Goal: Check status: Check status

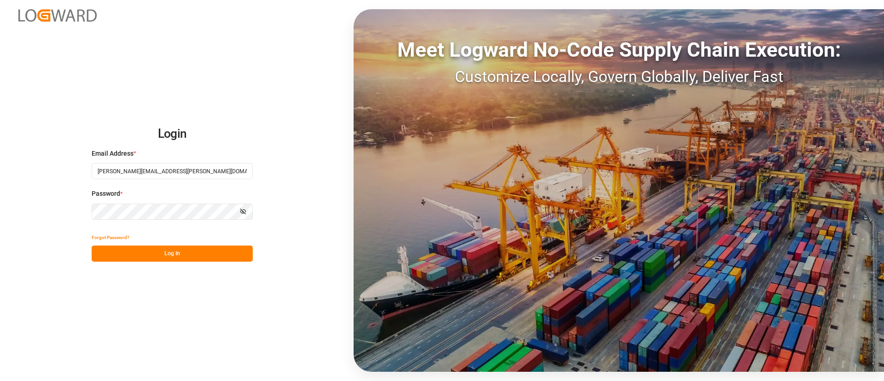
click at [165, 258] on button "Log In" at bounding box center [172, 253] width 161 height 16
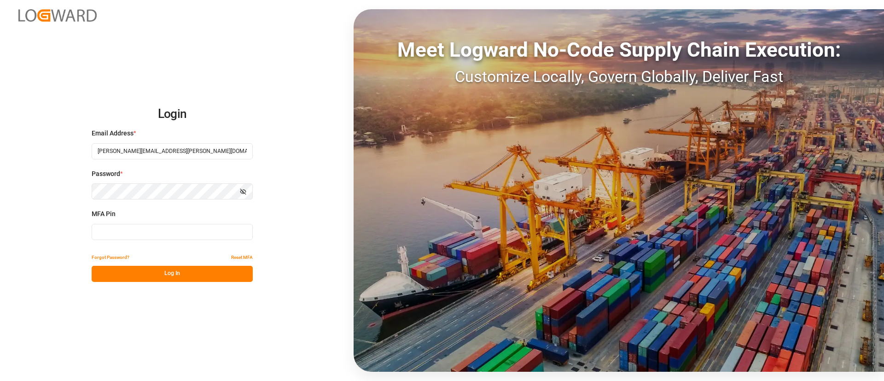
click at [161, 233] on input at bounding box center [172, 232] width 161 height 16
drag, startPoint x: 128, startPoint y: 233, endPoint x: 15, endPoint y: 220, distance: 114.0
click at [15, 220] on div "Login Email Address * [PERSON_NAME][EMAIL_ADDRESS][PERSON_NAME][DOMAIN_NAME] Pa…" at bounding box center [442, 190] width 884 height 381
type input "381001"
click at [186, 274] on button "Log In" at bounding box center [172, 274] width 161 height 16
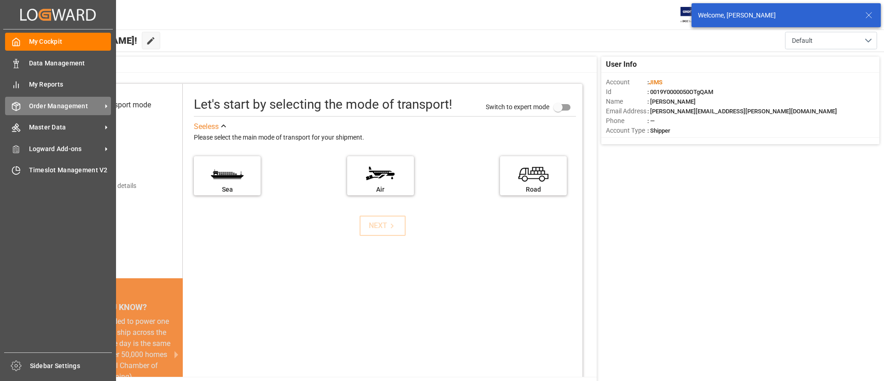
click at [56, 108] on span "Order Management" at bounding box center [65, 106] width 73 height 10
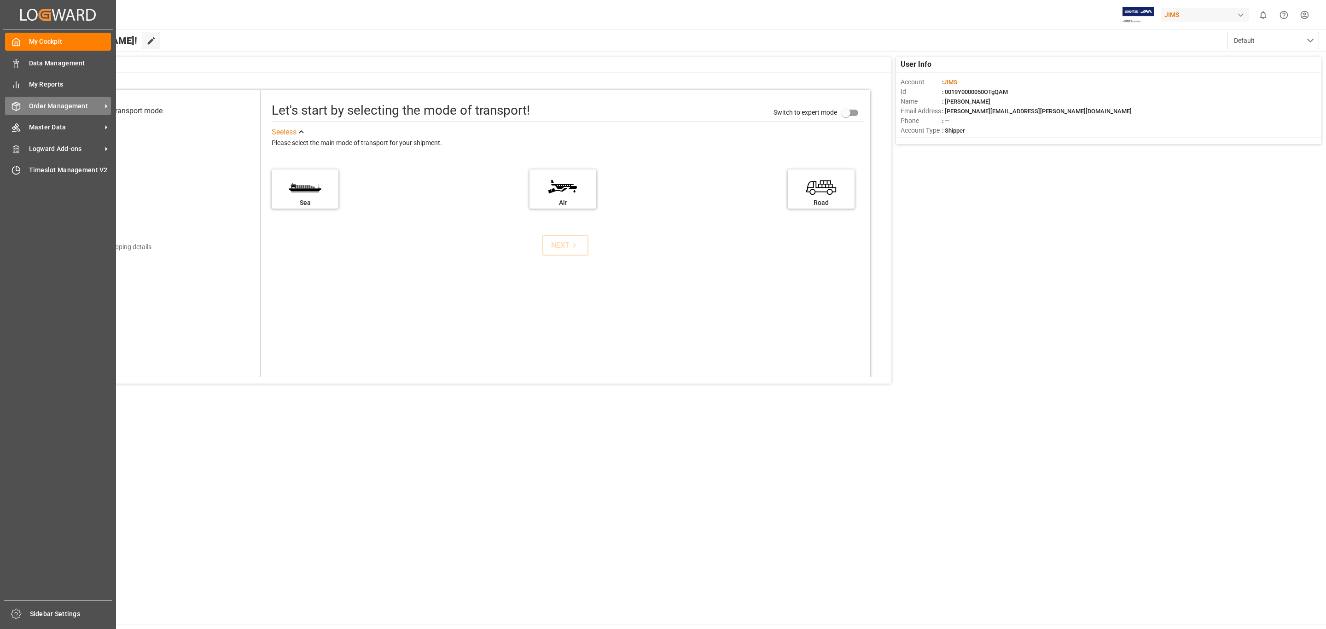
click at [80, 104] on span "Order Management" at bounding box center [65, 106] width 73 height 10
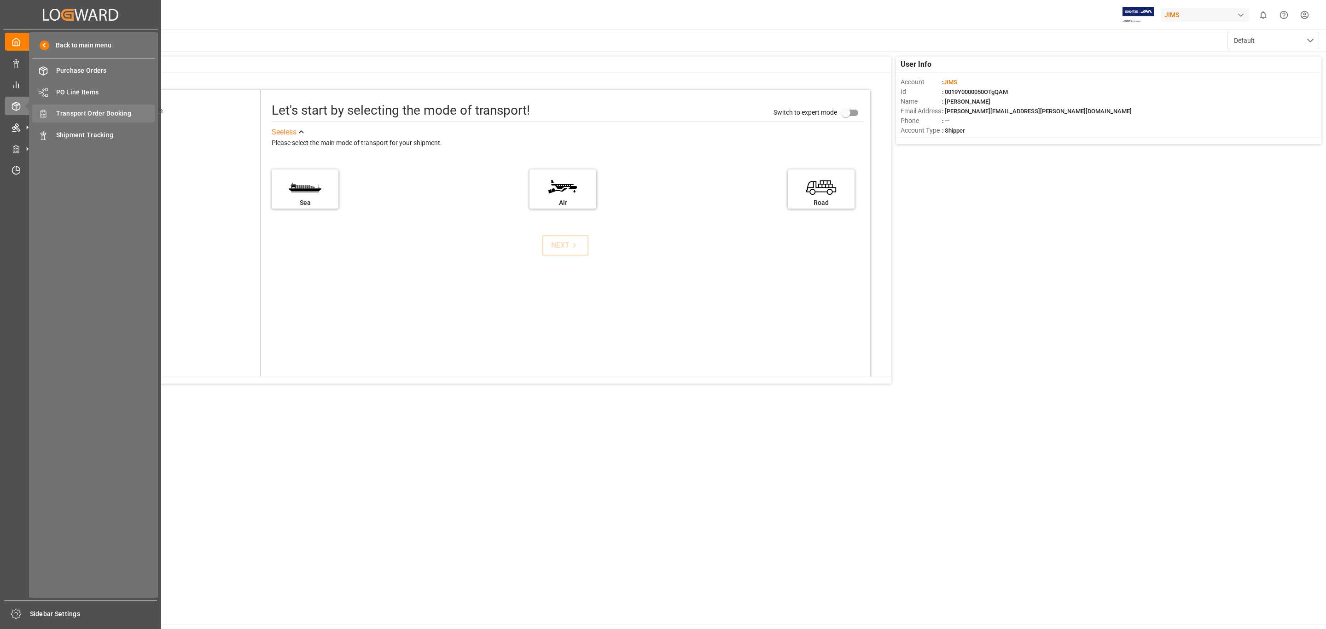
click at [85, 112] on span "Transport Order Booking" at bounding box center [105, 114] width 99 height 10
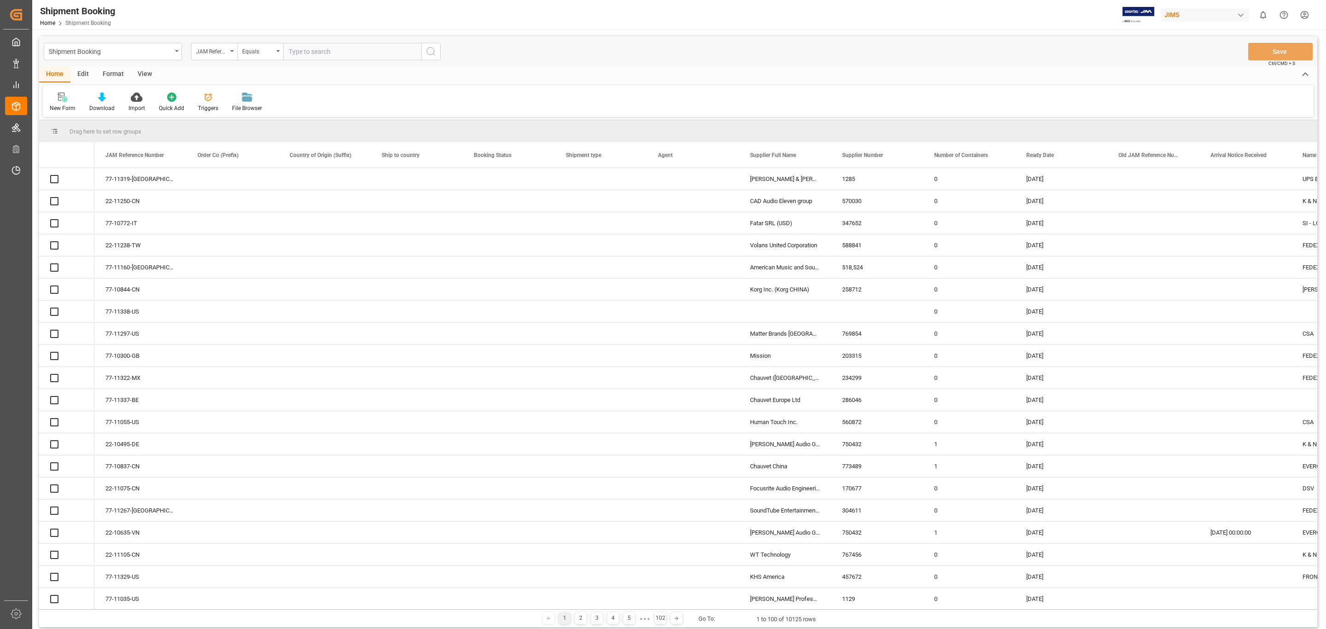
type input "77-10515-GB"
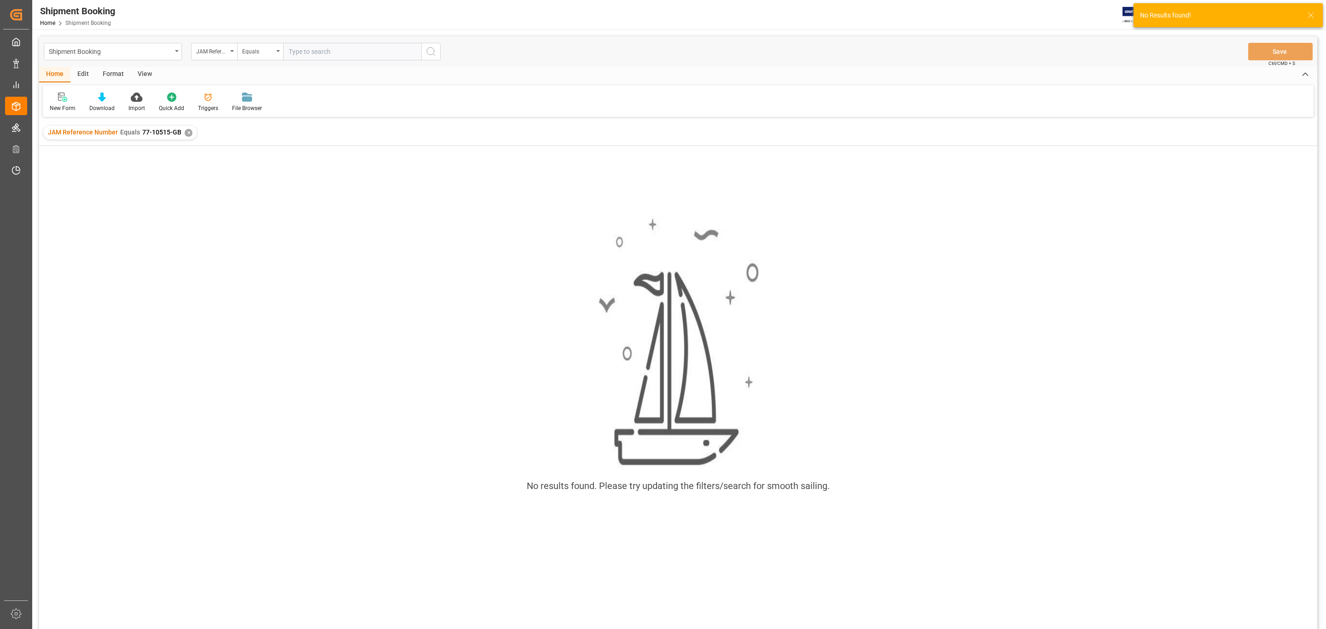
click at [188, 129] on div "✕" at bounding box center [189, 133] width 8 height 8
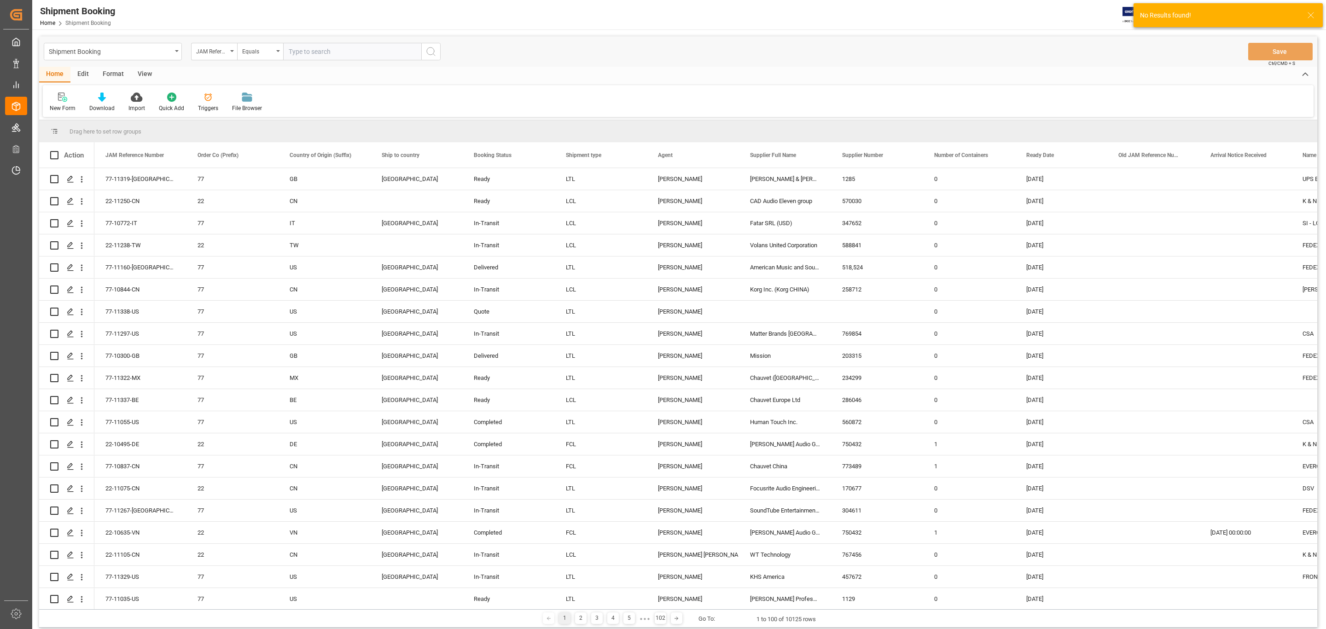
click at [309, 52] on input "text" at bounding box center [352, 51] width 138 height 17
paste input "77-10515-GB"
type input "77-10515-GB"
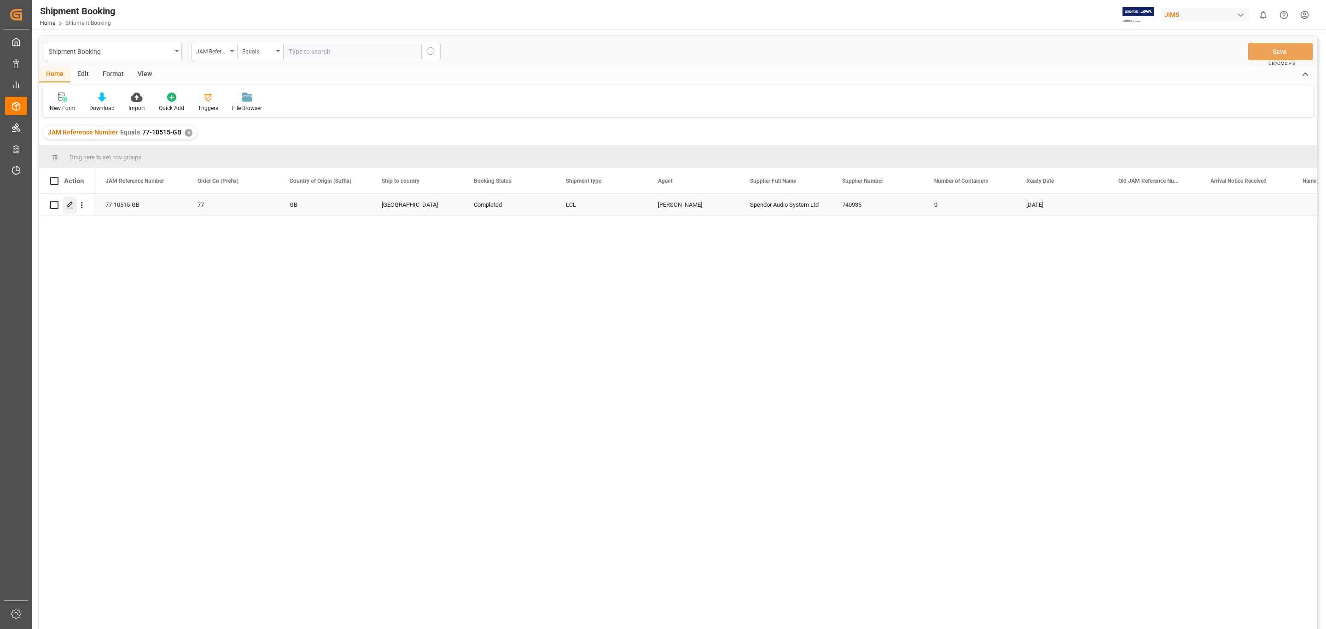
click at [74, 201] on icon "Press SPACE to select this row." at bounding box center [70, 204] width 7 height 7
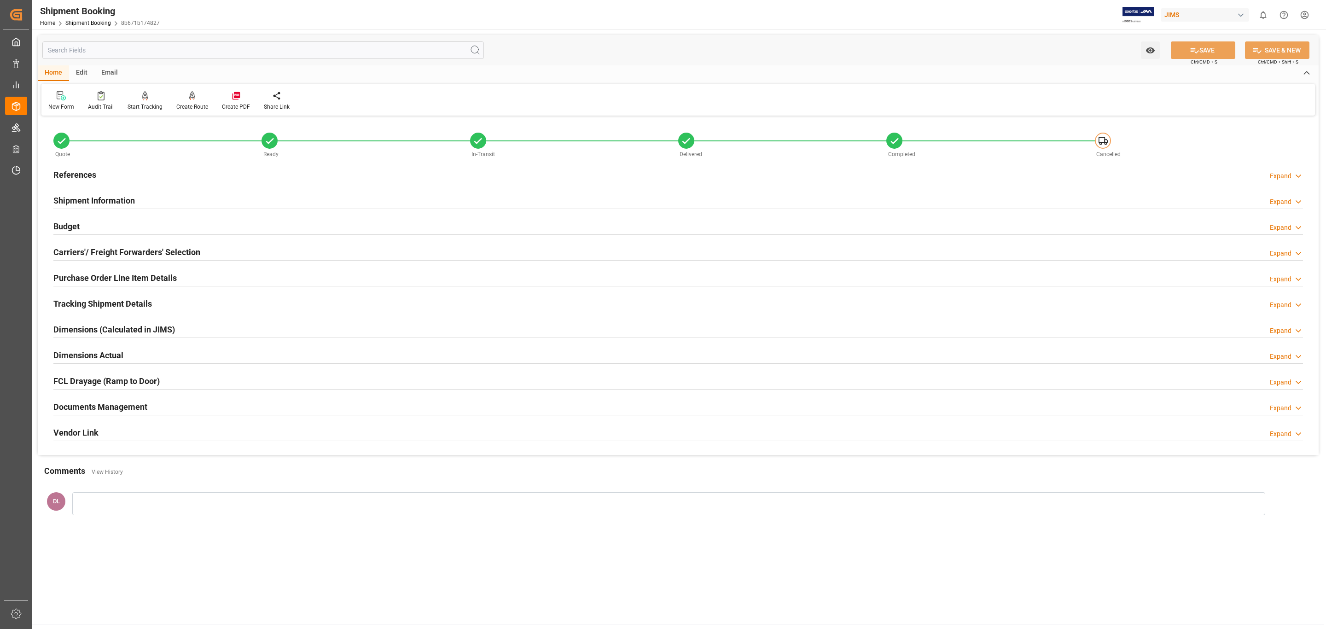
click at [137, 380] on h2 "Documents Management" at bounding box center [100, 406] width 94 height 12
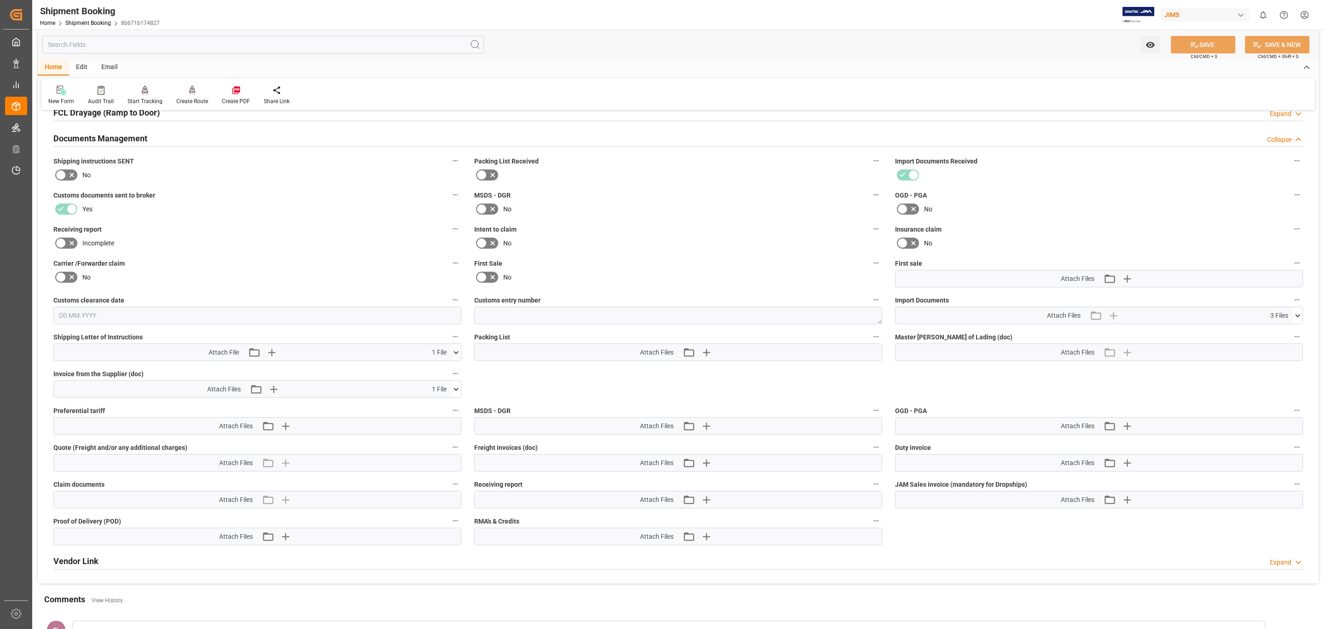
scroll to position [276, 0]
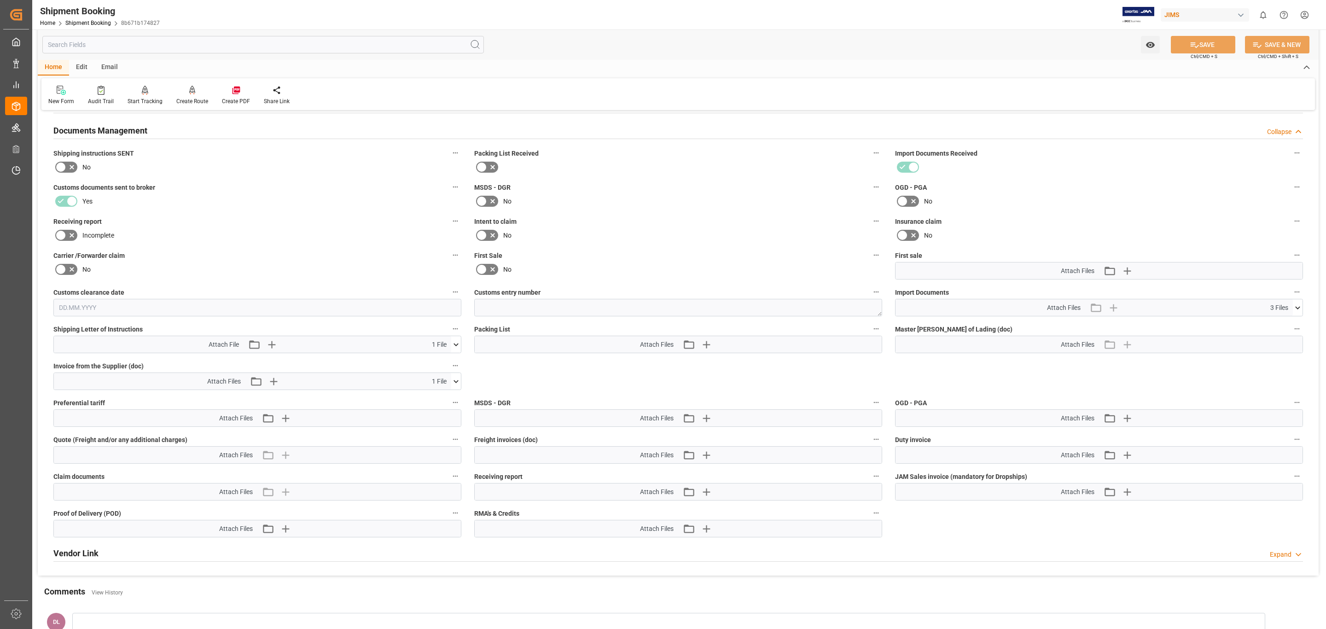
click at [457, 380] on icon at bounding box center [456, 382] width 10 height 10
click at [451, 380] on icon at bounding box center [451, 398] width 9 height 6
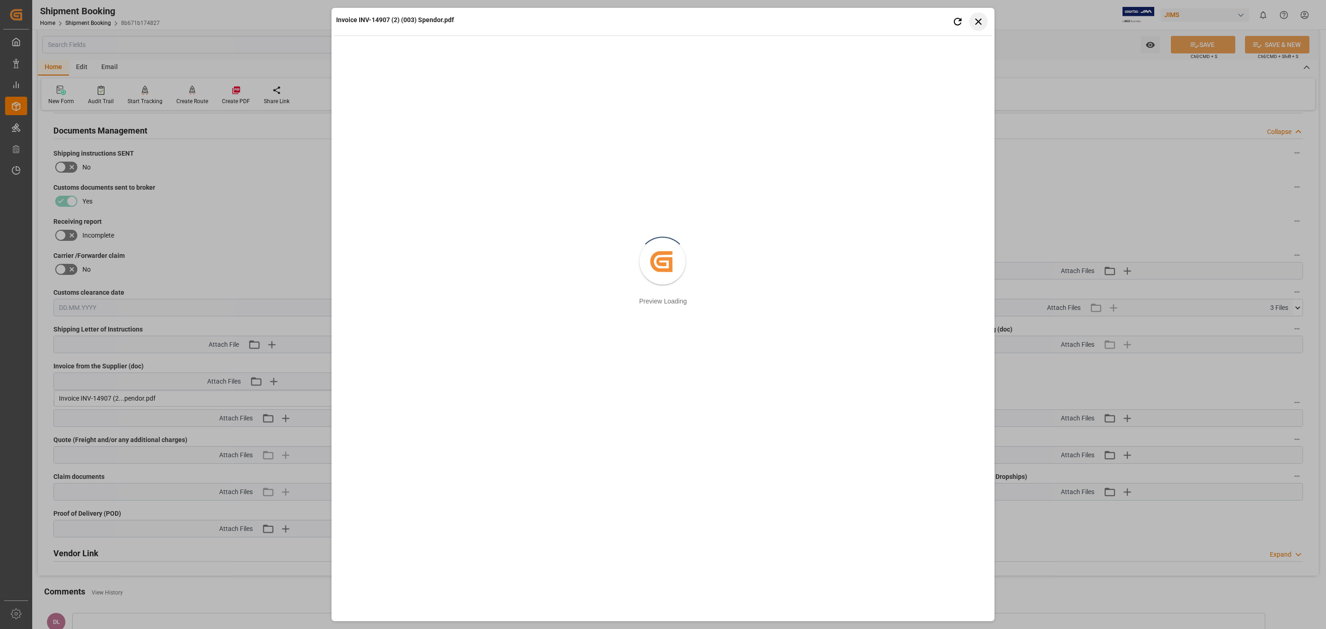
drag, startPoint x: 974, startPoint y: 18, endPoint x: 927, endPoint y: 34, distance: 49.8
click at [883, 18] on icon "button" at bounding box center [979, 22] width 12 height 12
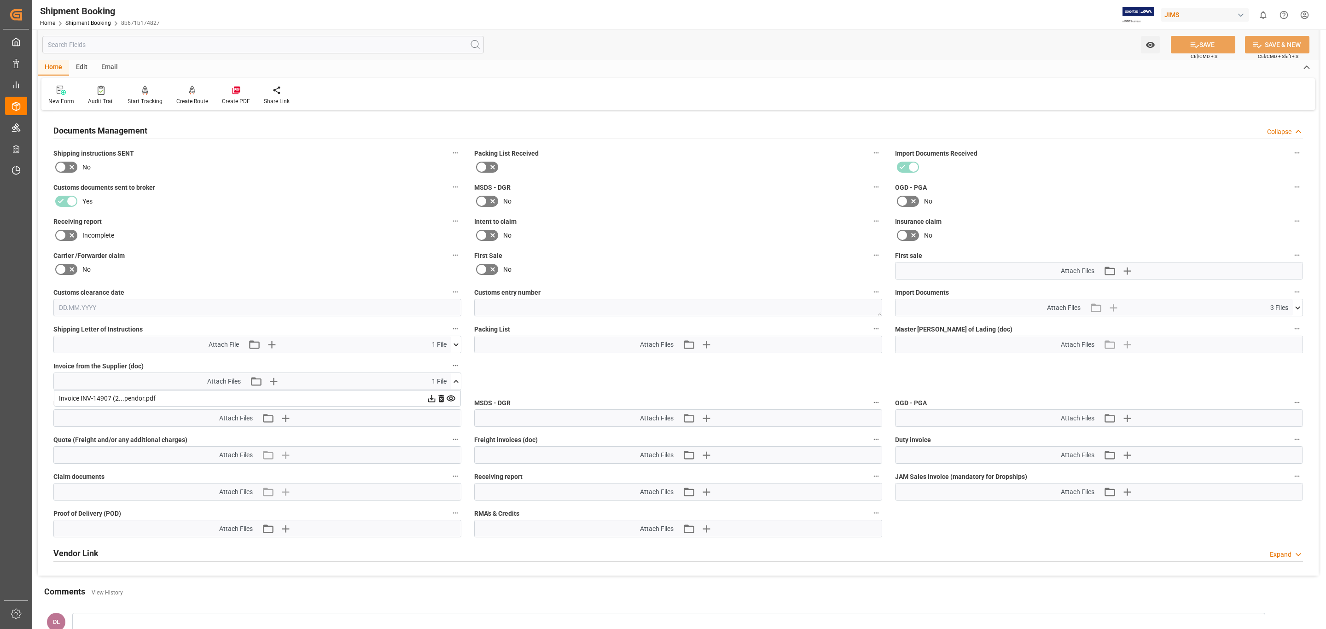
click at [429, 380] on icon at bounding box center [432, 399] width 10 height 10
click at [451, 380] on icon at bounding box center [451, 399] width 10 height 10
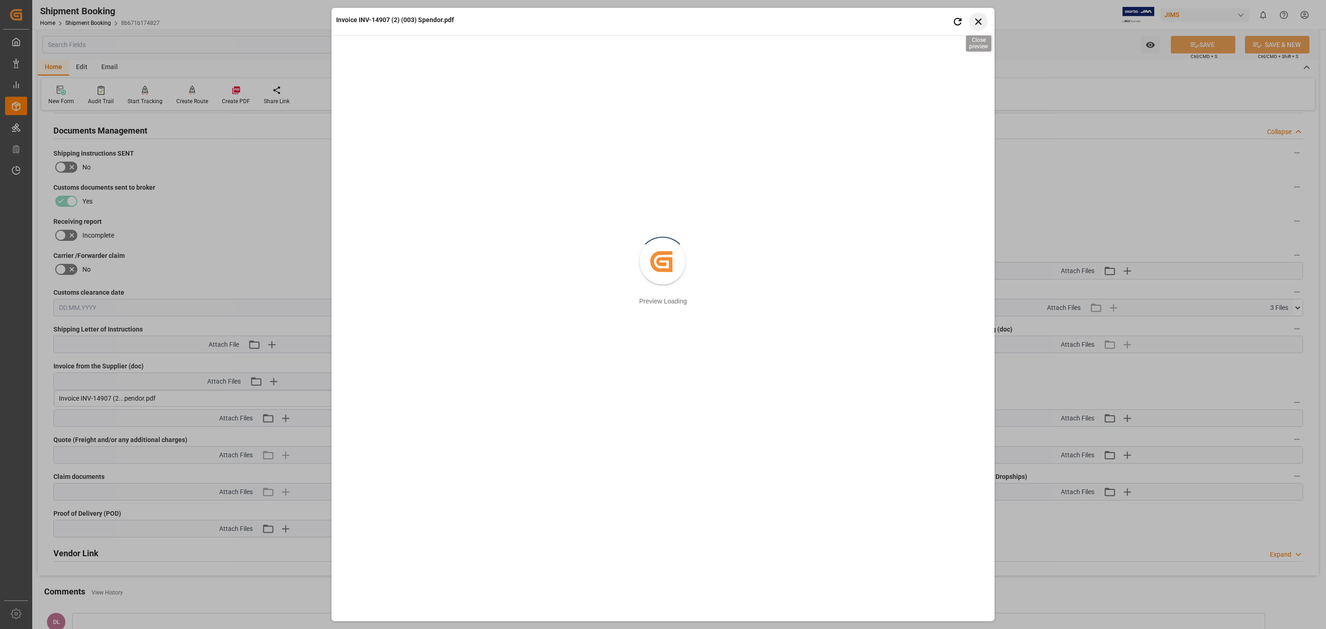
click at [883, 21] on icon "button" at bounding box center [978, 21] width 6 height 6
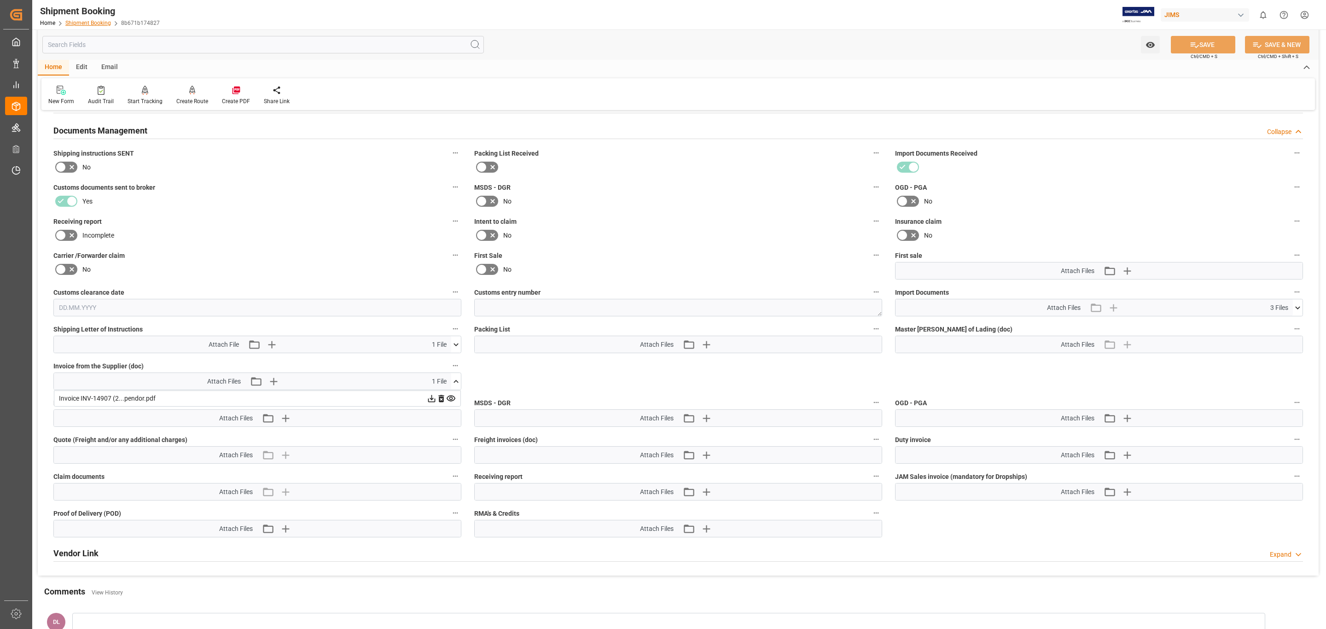
click at [90, 21] on link "Shipment Booking" at bounding box center [88, 23] width 46 height 6
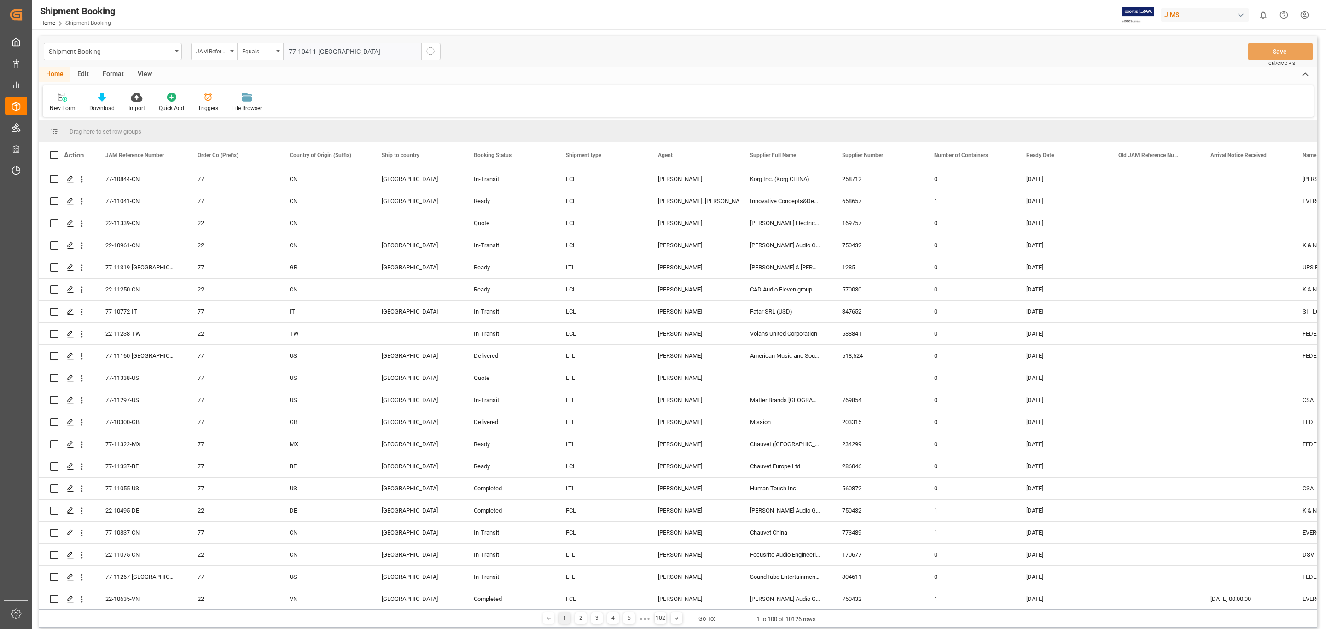
type input "77-10411-[GEOGRAPHIC_DATA]"
click at [432, 49] on icon "search button" at bounding box center [430, 51] width 11 height 11
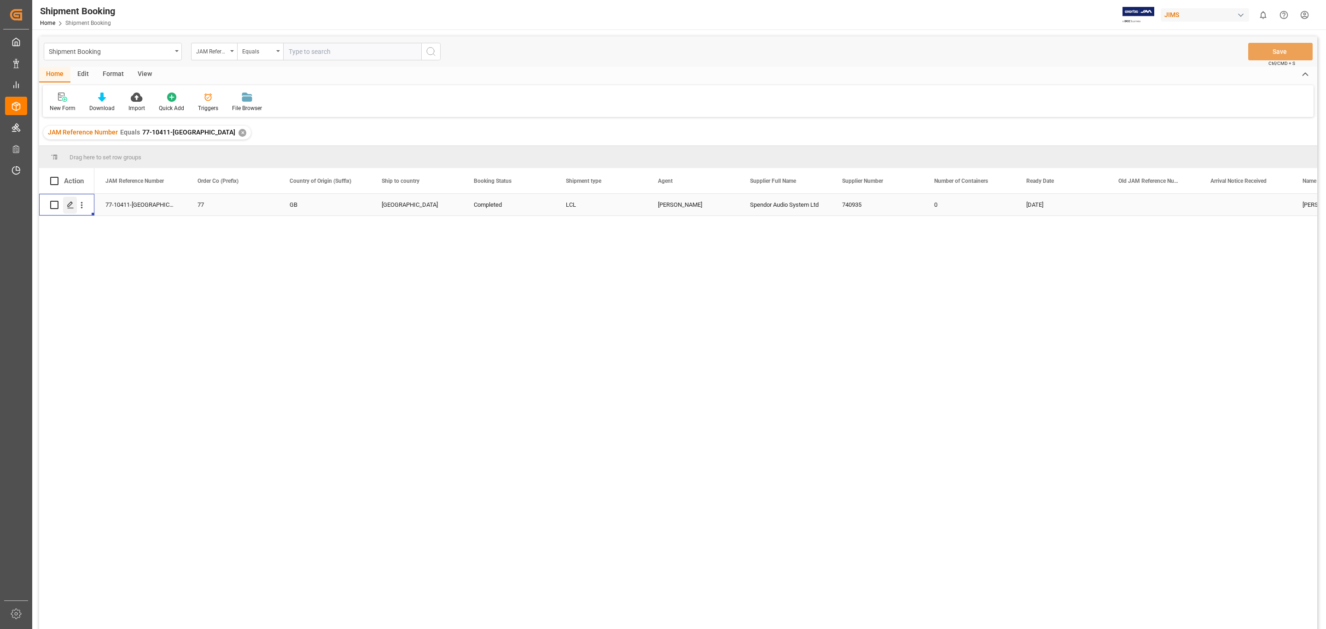
click at [70, 203] on icon "Press SPACE to select this row." at bounding box center [70, 204] width 7 height 7
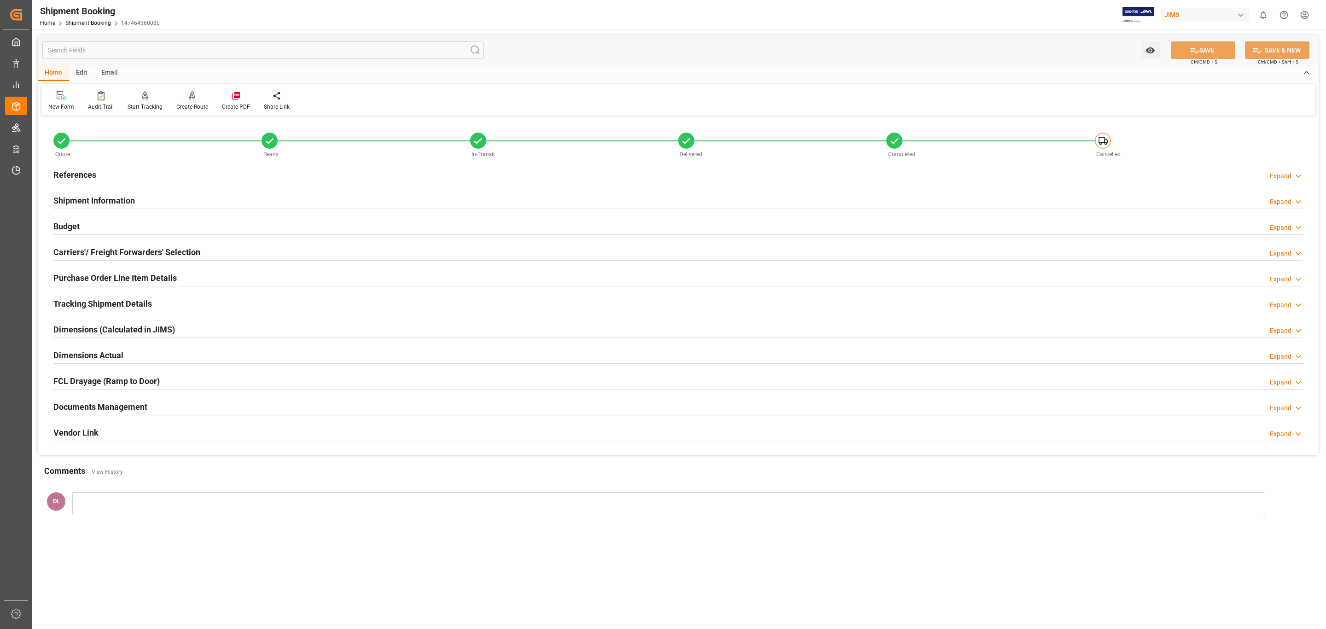
click at [110, 380] on h2 "Documents Management" at bounding box center [100, 406] width 94 height 12
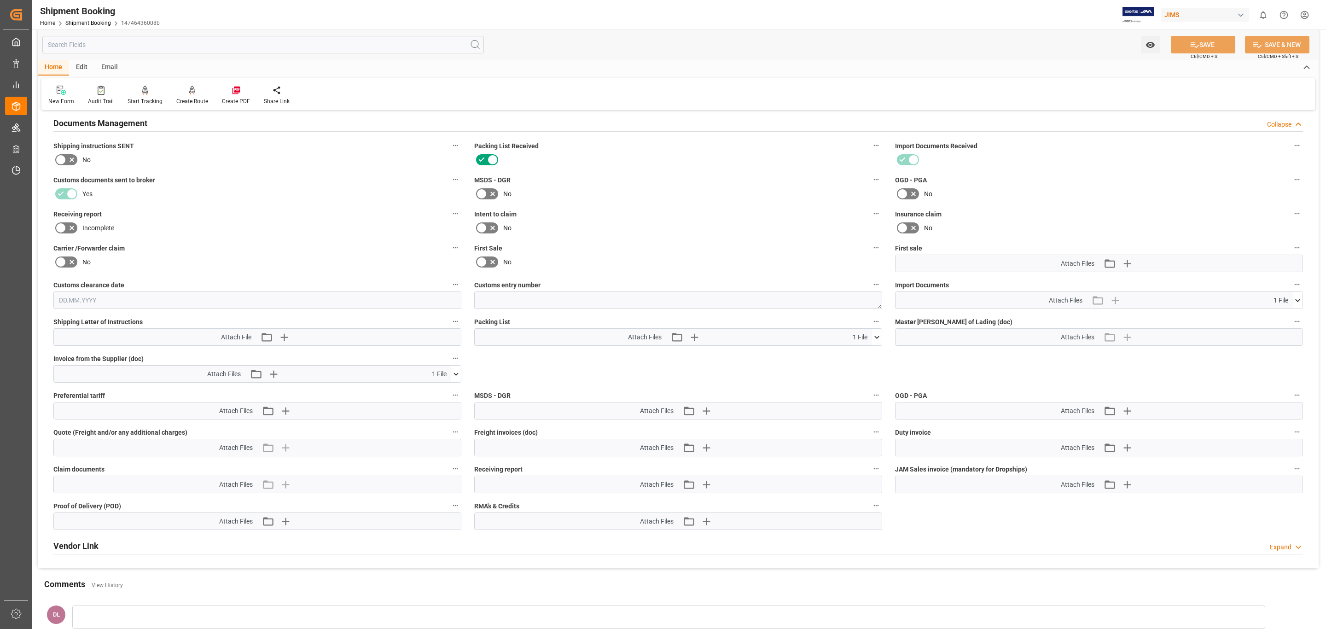
scroll to position [345, 0]
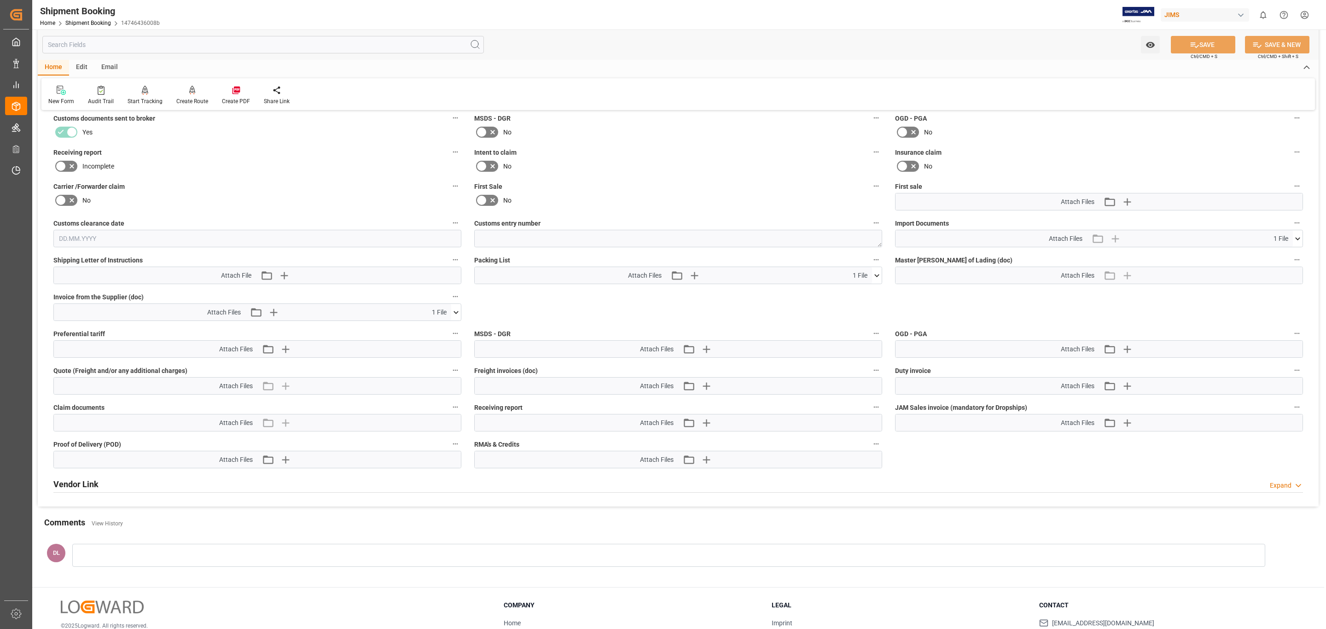
click at [458, 312] on icon at bounding box center [456, 312] width 10 height 10
click at [431, 331] on icon at bounding box center [431, 329] width 7 height 7
click at [883, 240] on icon at bounding box center [1297, 238] width 5 height 3
click at [883, 255] on icon at bounding box center [1292, 256] width 9 height 6
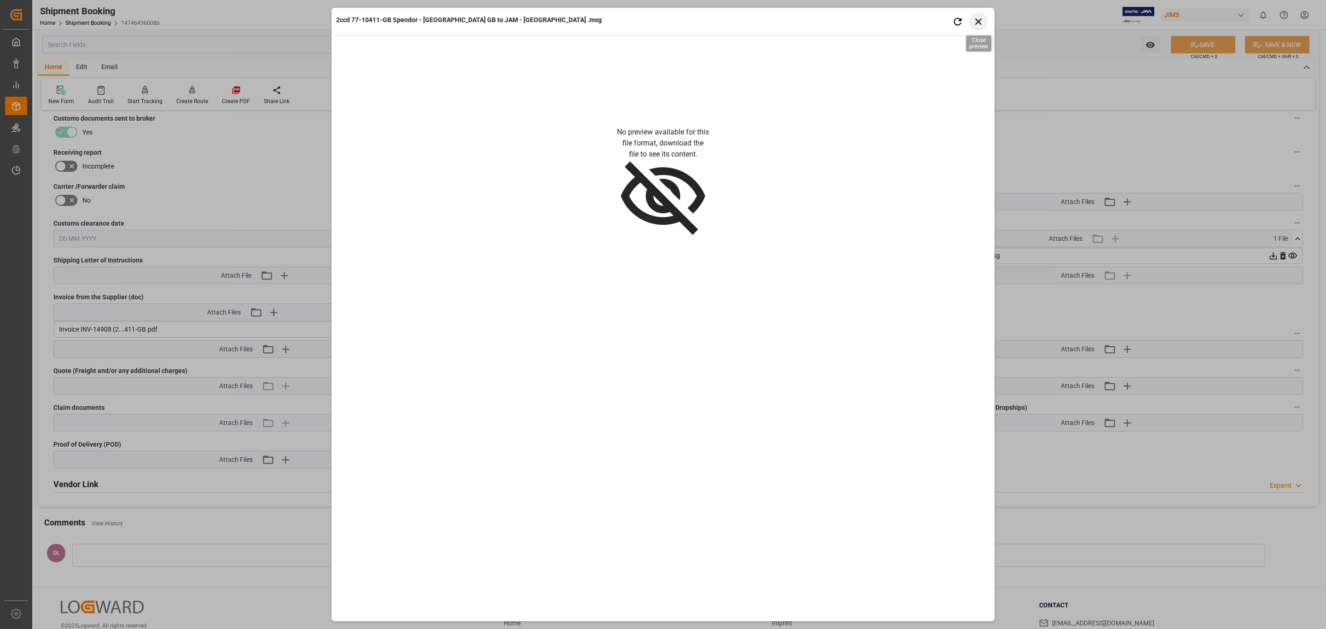
click at [883, 19] on icon "button" at bounding box center [979, 22] width 12 height 12
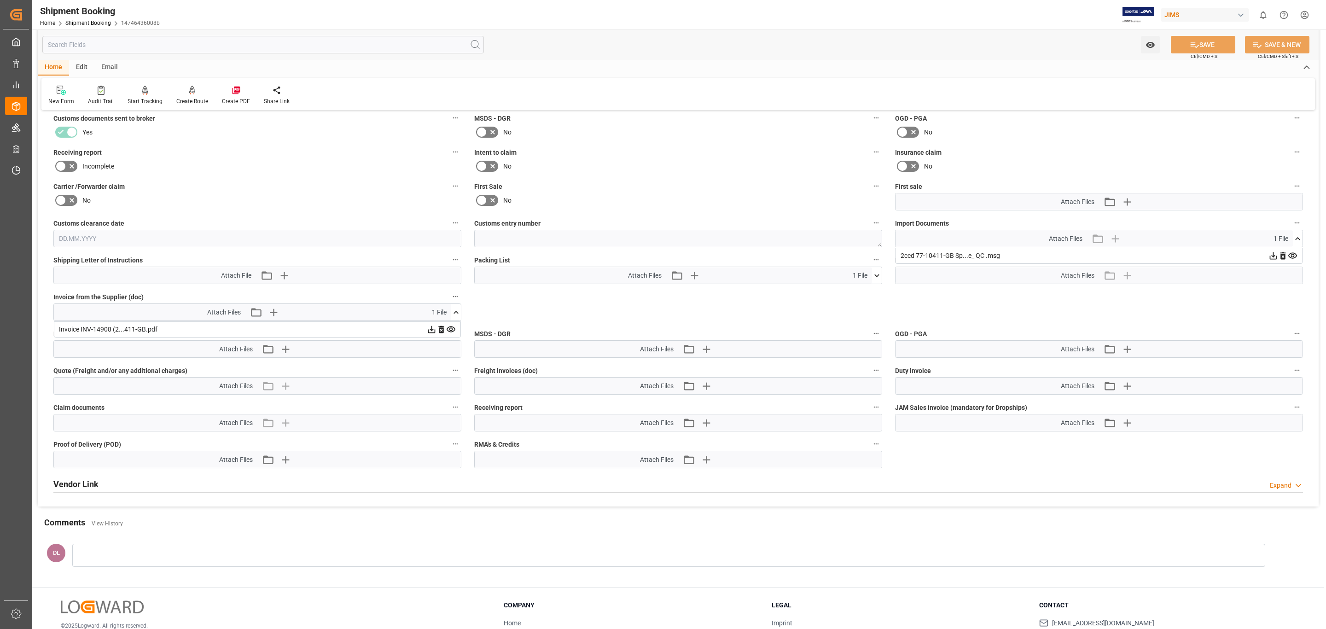
click at [883, 255] on icon at bounding box center [1273, 255] width 7 height 7
click at [91, 22] on link "Shipment Booking" at bounding box center [88, 23] width 46 height 6
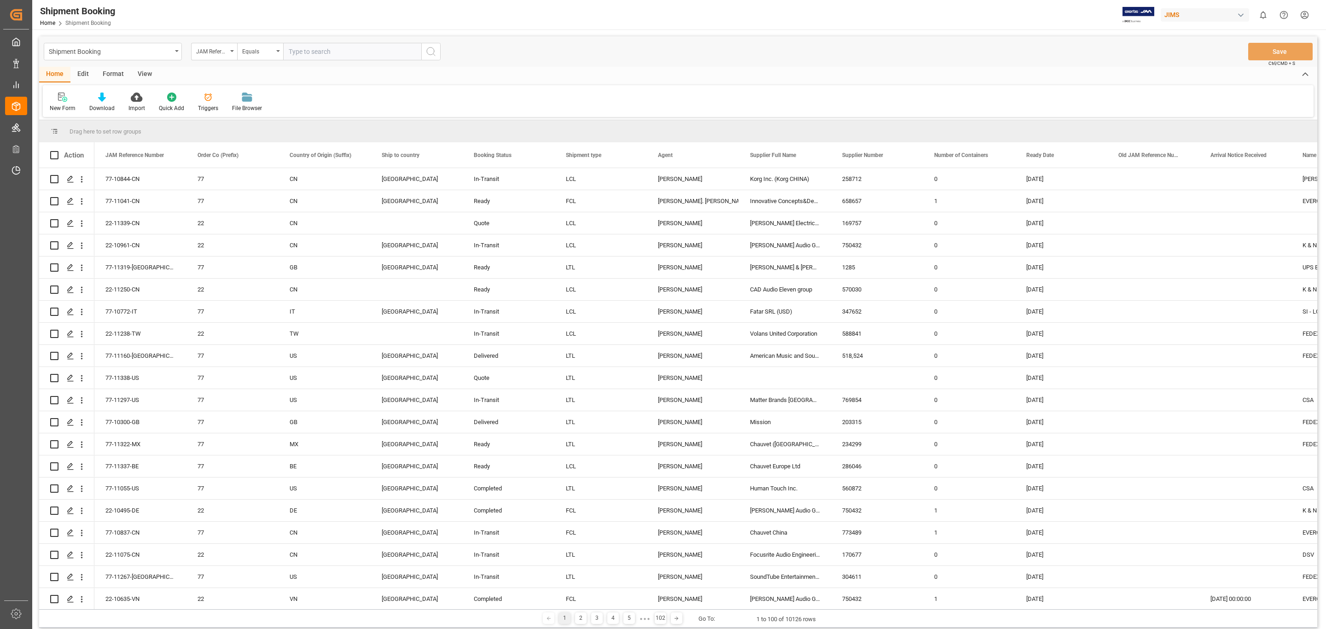
click at [369, 51] on input "text" at bounding box center [352, 51] width 138 height 17
paste input "77-10515-GB"
type input "77-10515-GB"
drag, startPoint x: 423, startPoint y: 52, endPoint x: 440, endPoint y: 52, distance: 17.0
click at [431, 52] on button "search button" at bounding box center [430, 51] width 19 height 17
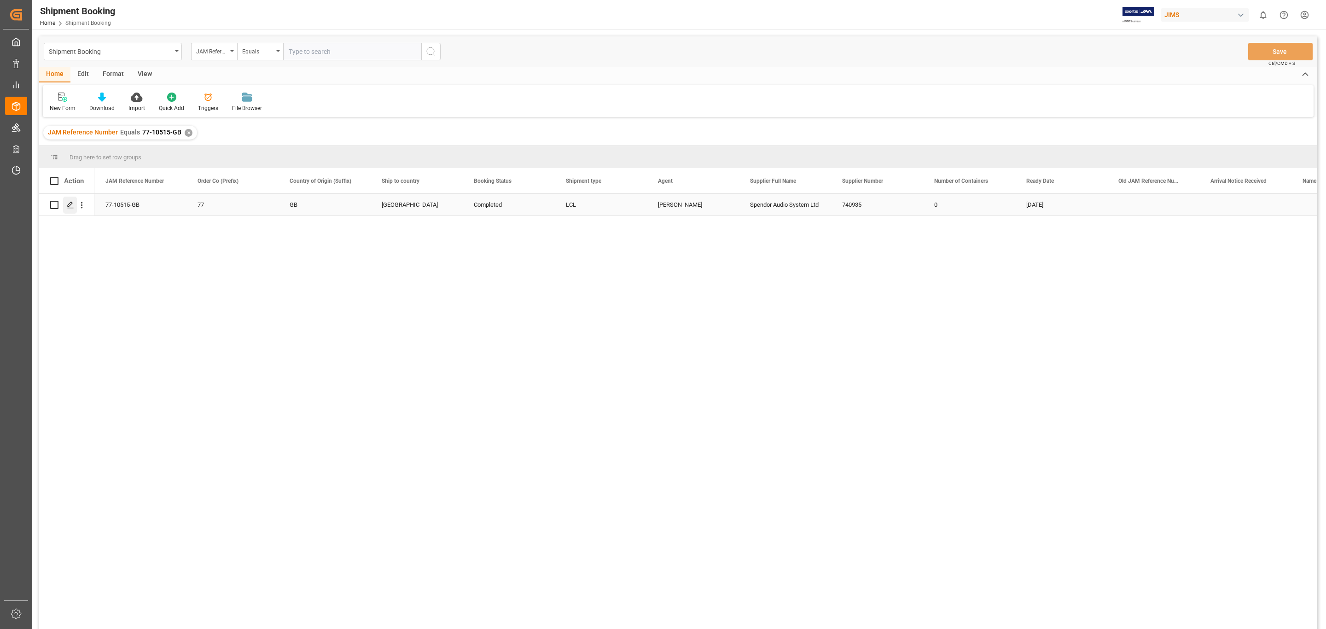
click at [65, 204] on div "Press SPACE to select this row." at bounding box center [70, 205] width 14 height 17
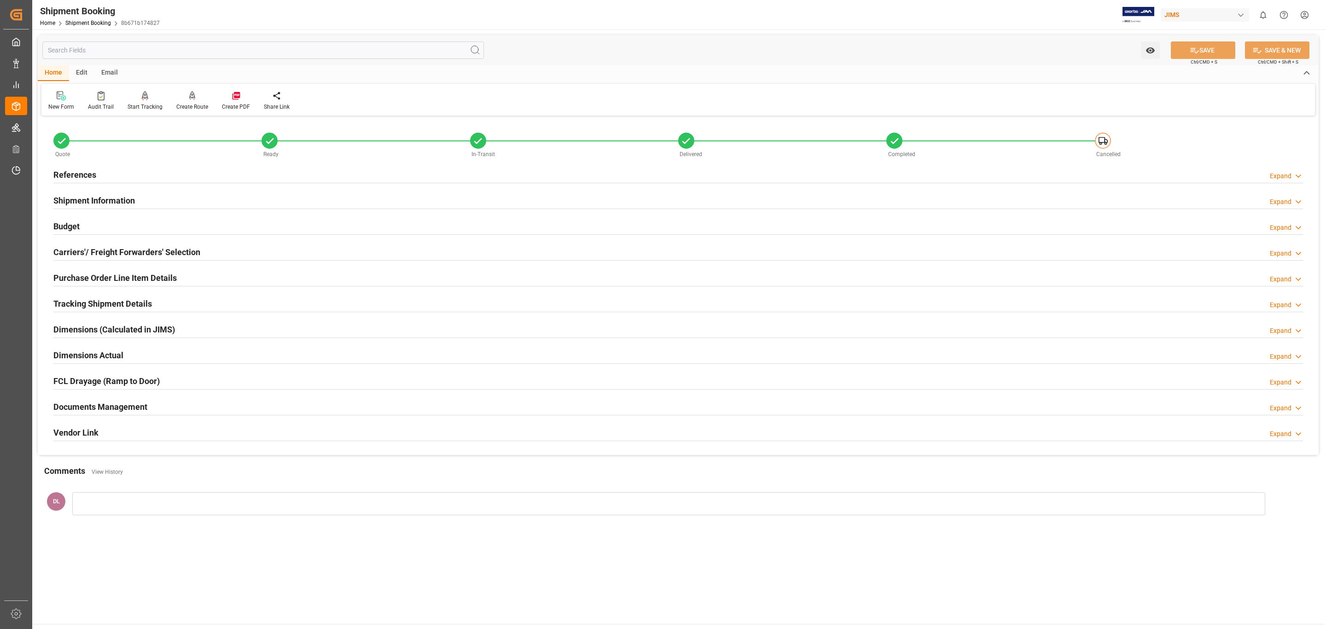
drag, startPoint x: 129, startPoint y: 411, endPoint x: 318, endPoint y: 377, distance: 191.6
click at [130, 380] on h2 "Documents Management" at bounding box center [100, 406] width 94 height 12
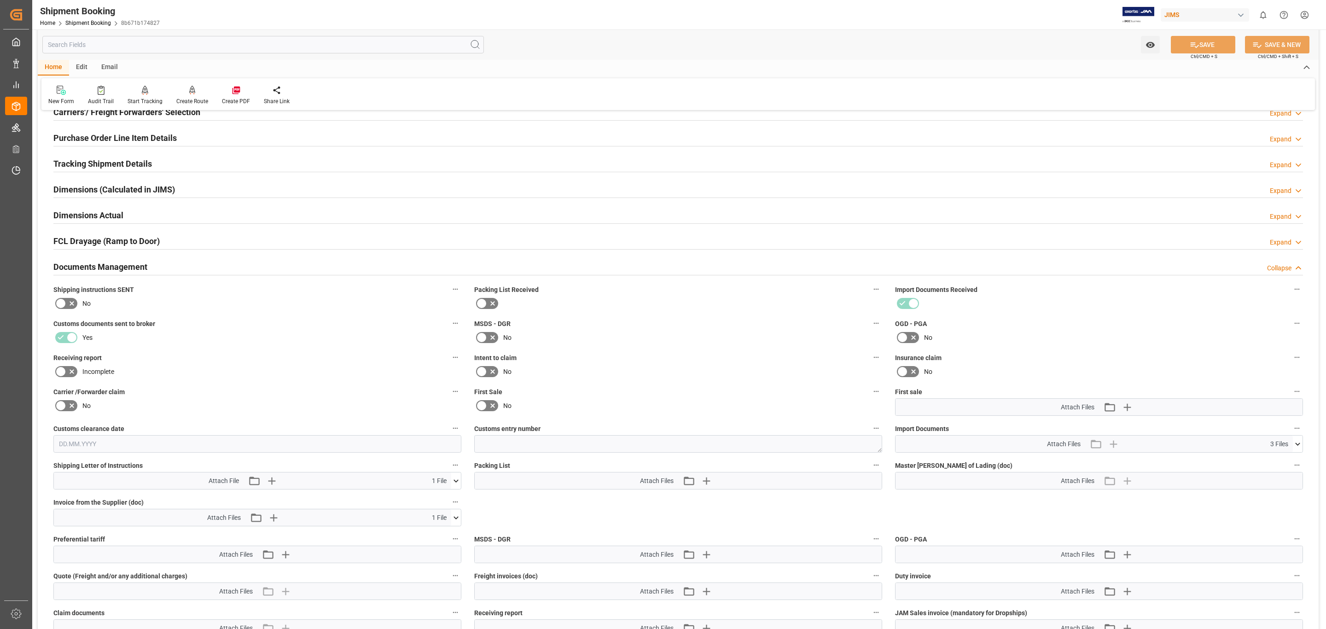
scroll to position [276, 0]
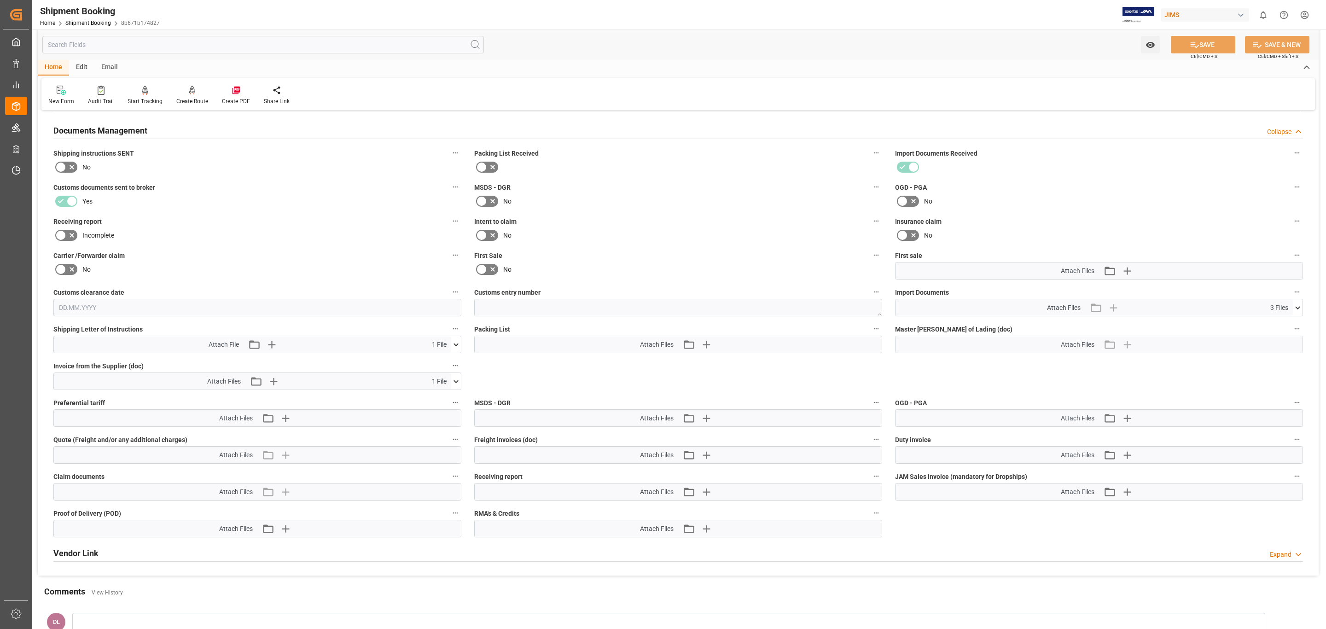
click at [883, 310] on icon at bounding box center [1298, 308] width 10 height 10
click at [883, 325] on icon at bounding box center [1273, 325] width 10 height 10
click at [883, 333] on icon at bounding box center [1273, 335] width 10 height 10
click at [883, 347] on icon at bounding box center [1273, 344] width 7 height 7
click at [92, 22] on link "Shipment Booking" at bounding box center [88, 23] width 46 height 6
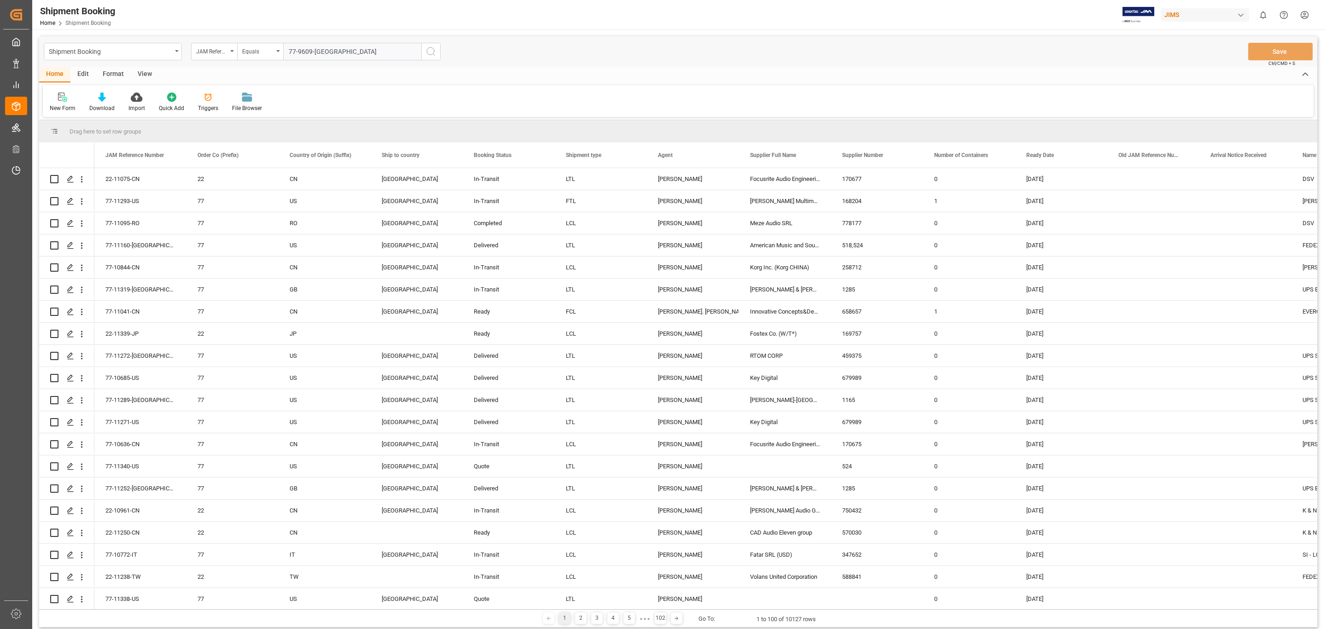
type input "77-9609-[GEOGRAPHIC_DATA]"
click at [434, 53] on circle "search button" at bounding box center [430, 50] width 7 height 7
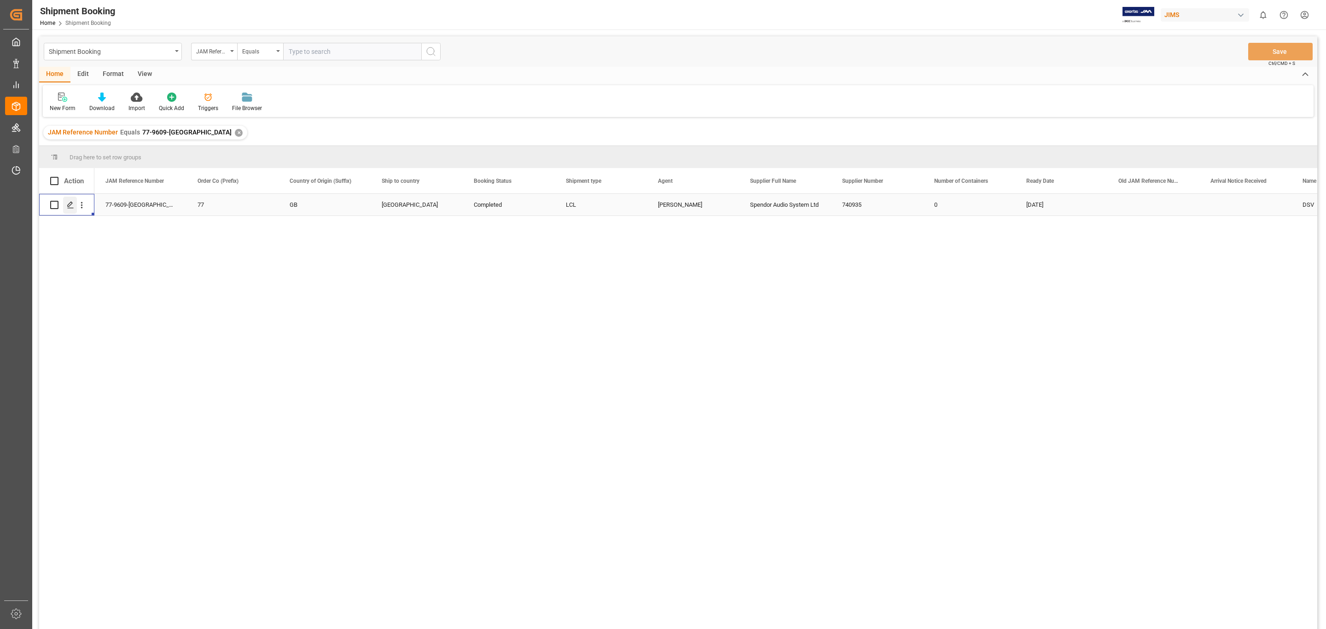
click at [72, 202] on icon "Press SPACE to select this row." at bounding box center [70, 204] width 7 height 7
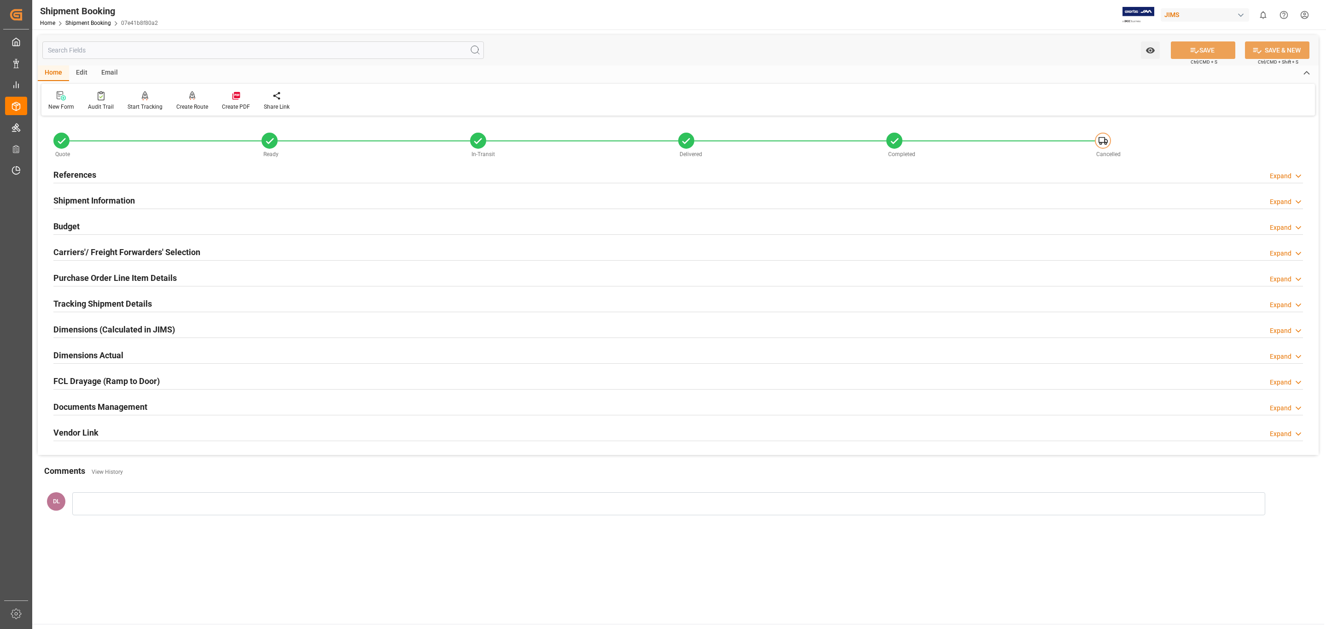
click at [244, 380] on div "Documents Management Expand" at bounding box center [677, 405] width 1249 height 17
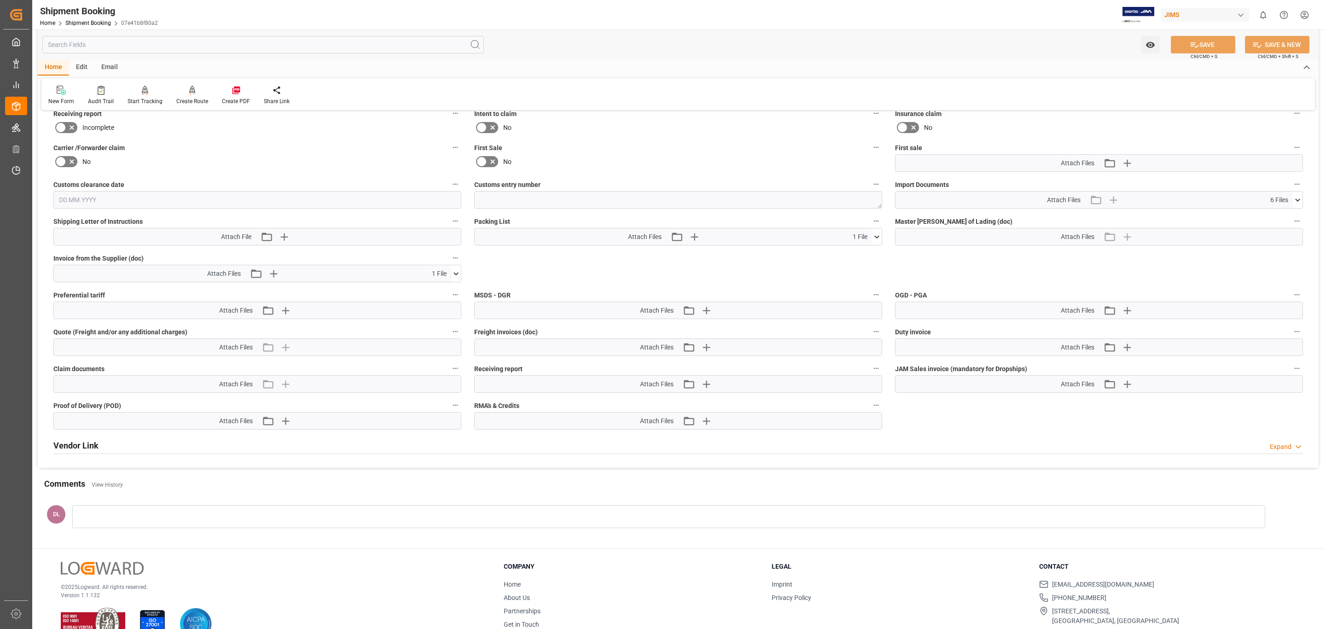
scroll to position [412, 0]
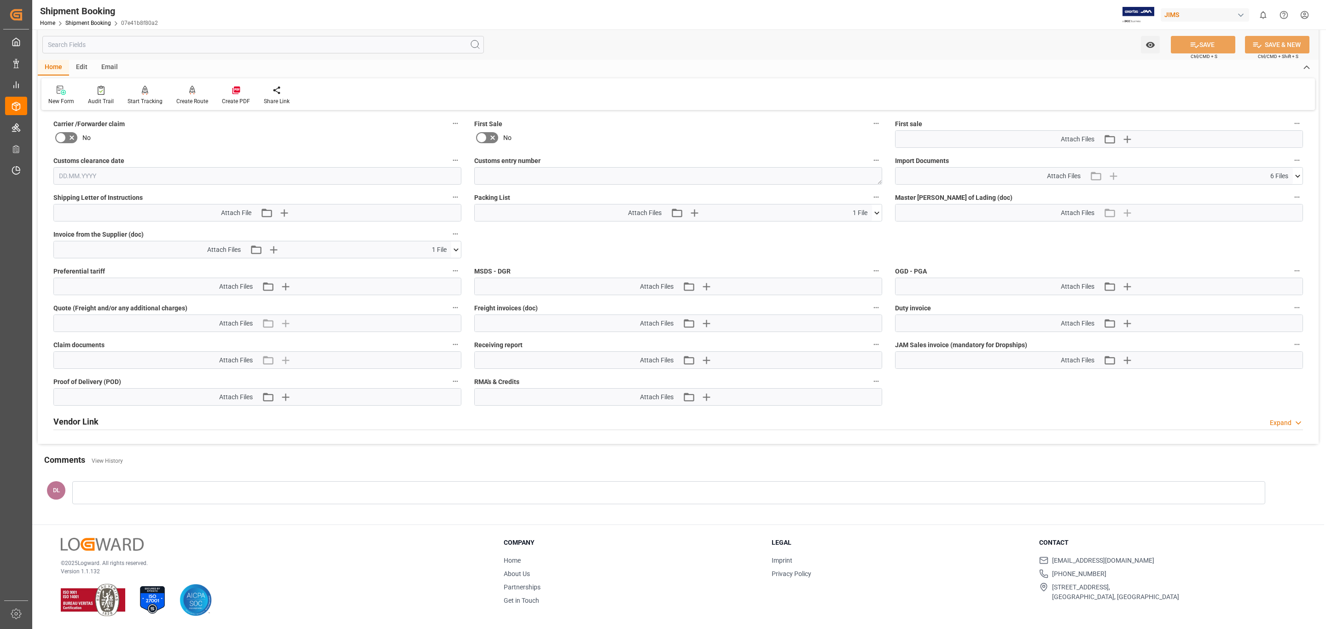
click at [455, 249] on icon at bounding box center [456, 250] width 10 height 10
click at [429, 264] on icon at bounding box center [432, 267] width 10 height 10
click at [883, 174] on icon at bounding box center [1298, 176] width 10 height 10
click at [883, 198] on icon at bounding box center [1273, 203] width 10 height 10
click at [883, 209] on icon at bounding box center [1273, 212] width 7 height 7
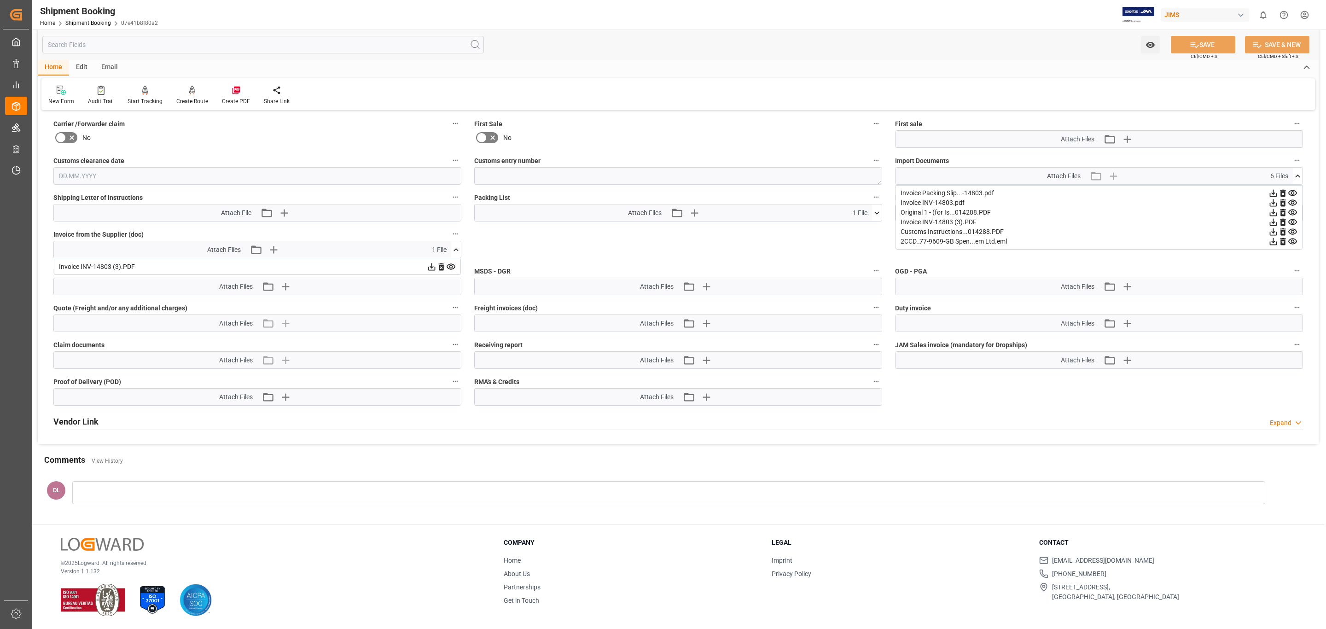
click at [883, 217] on icon at bounding box center [1273, 222] width 10 height 10
click at [883, 238] on icon at bounding box center [1273, 242] width 10 height 10
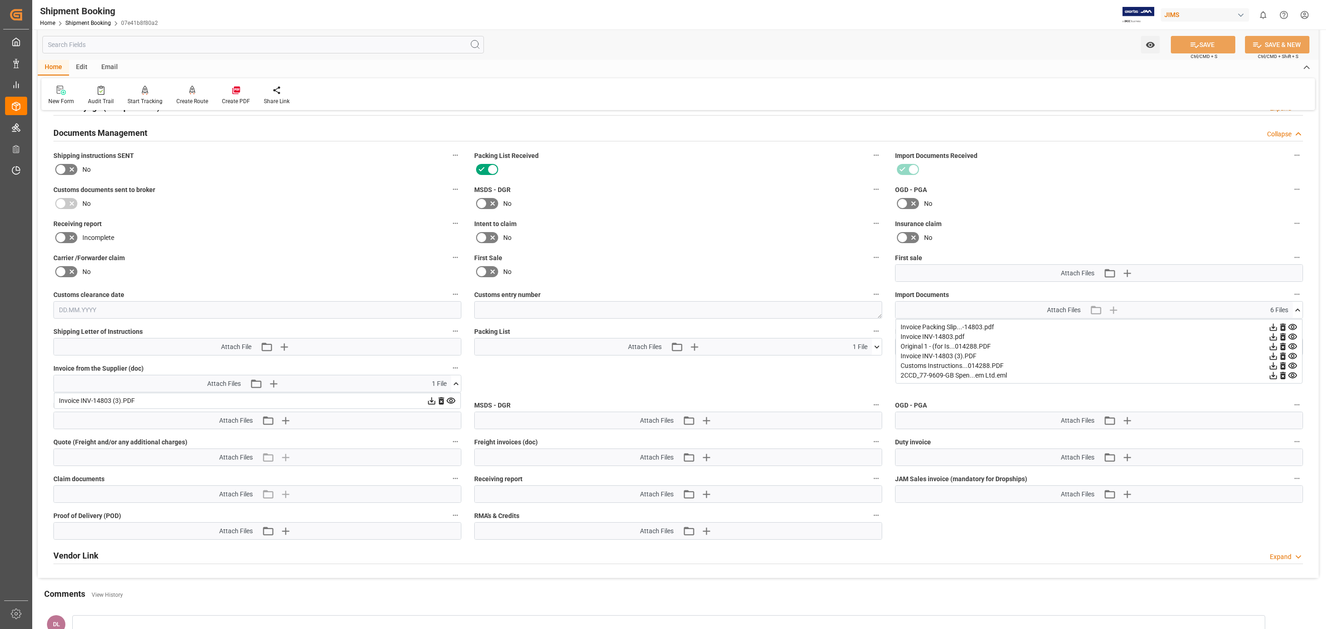
click at [883, 366] on icon at bounding box center [1292, 366] width 10 height 10
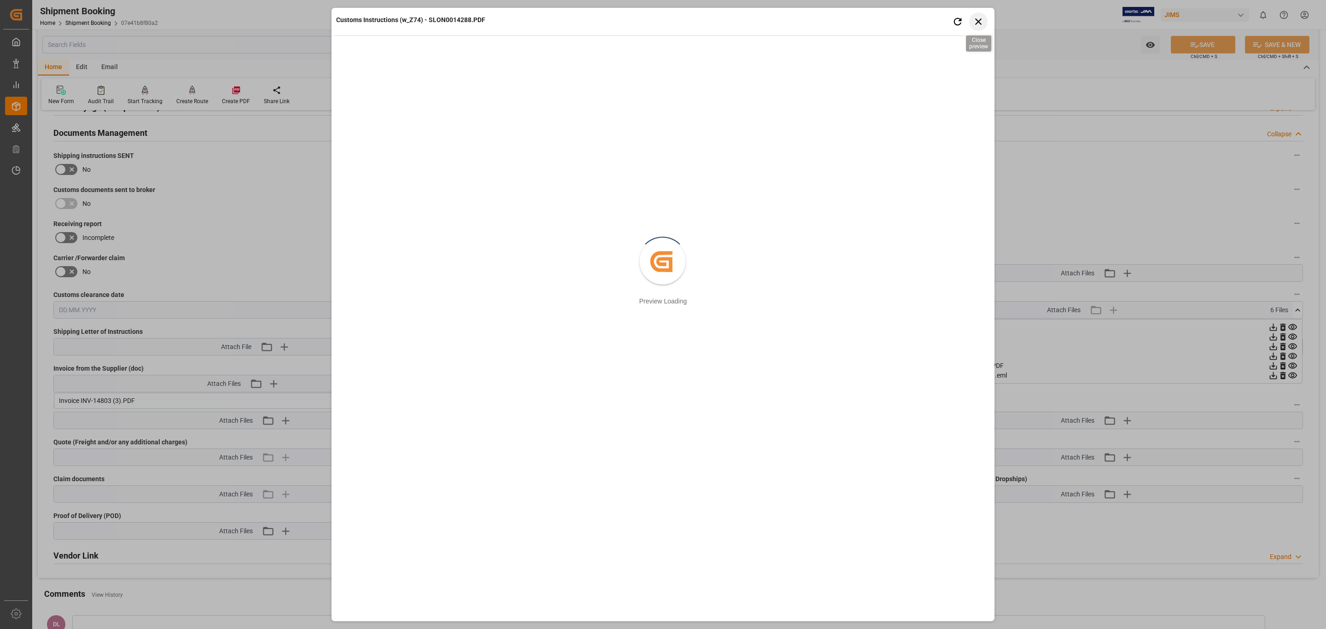
click at [883, 18] on icon "button" at bounding box center [979, 22] width 12 height 12
